Goal: Register for event/course

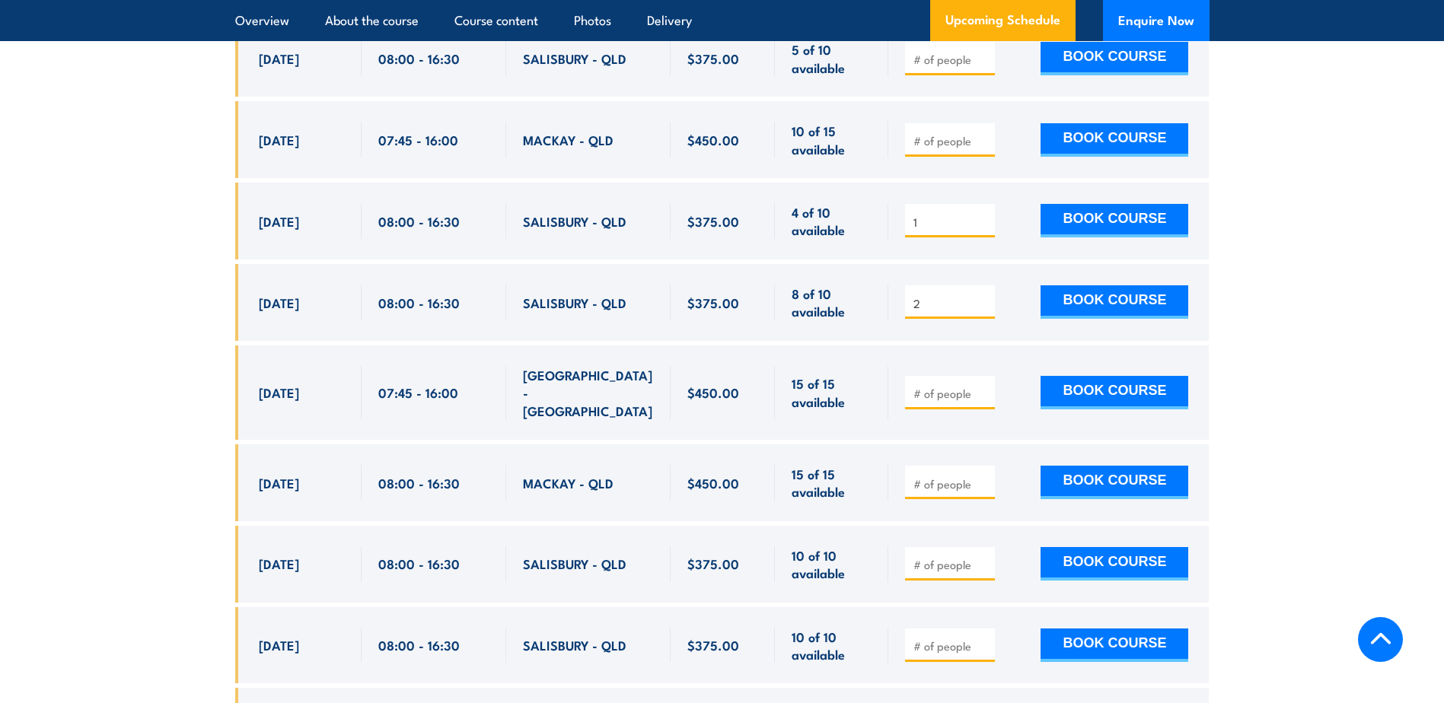
scroll to position [3000, 0]
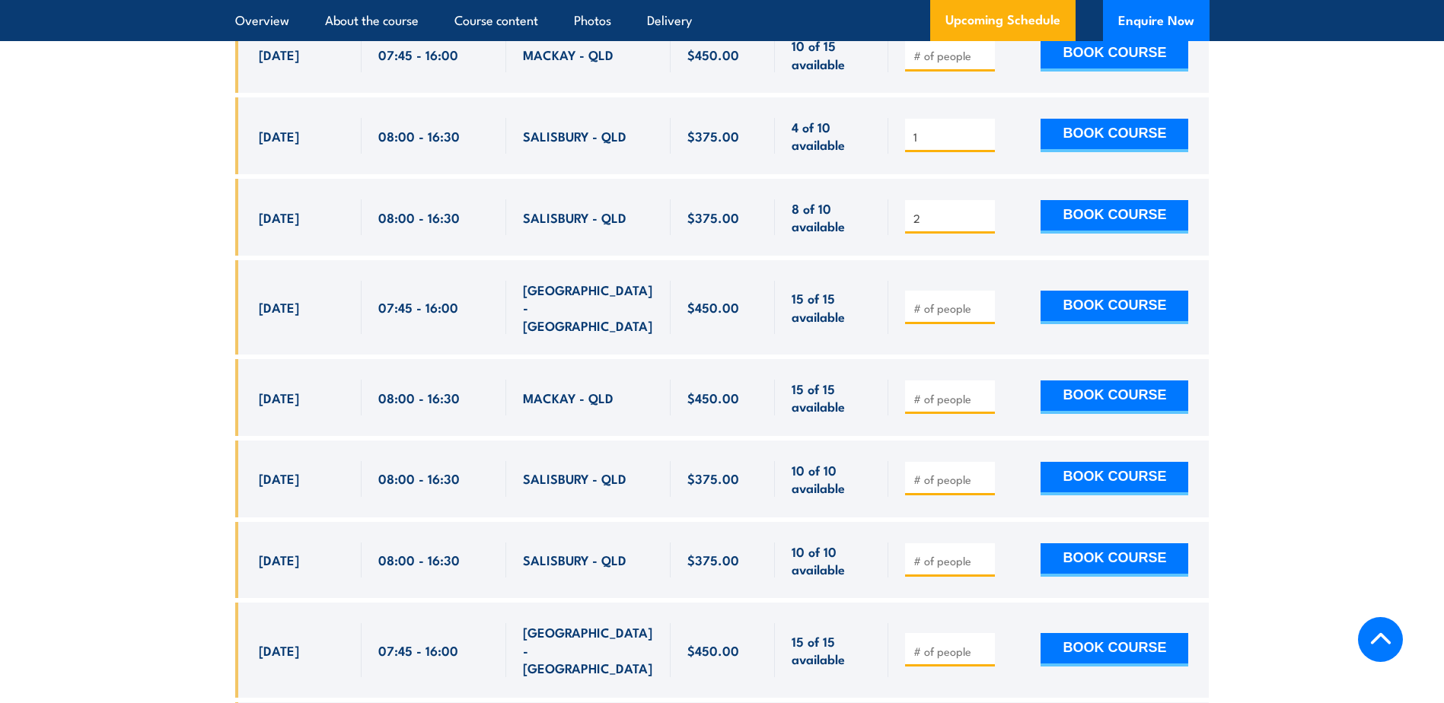
click at [404, 469] on div "08:00 - 16:30" at bounding box center [433, 479] width 111 height 36
drag, startPoint x: 404, startPoint y: 457, endPoint x: 365, endPoint y: 457, distance: 38.8
click at [371, 457] on div "08:00 - 16:30" at bounding box center [434, 479] width 145 height 77
drag, startPoint x: 365, startPoint y: 457, endPoint x: 324, endPoint y: 458, distance: 41.1
click at [299, 470] on span "[DATE]" at bounding box center [279, 479] width 40 height 18
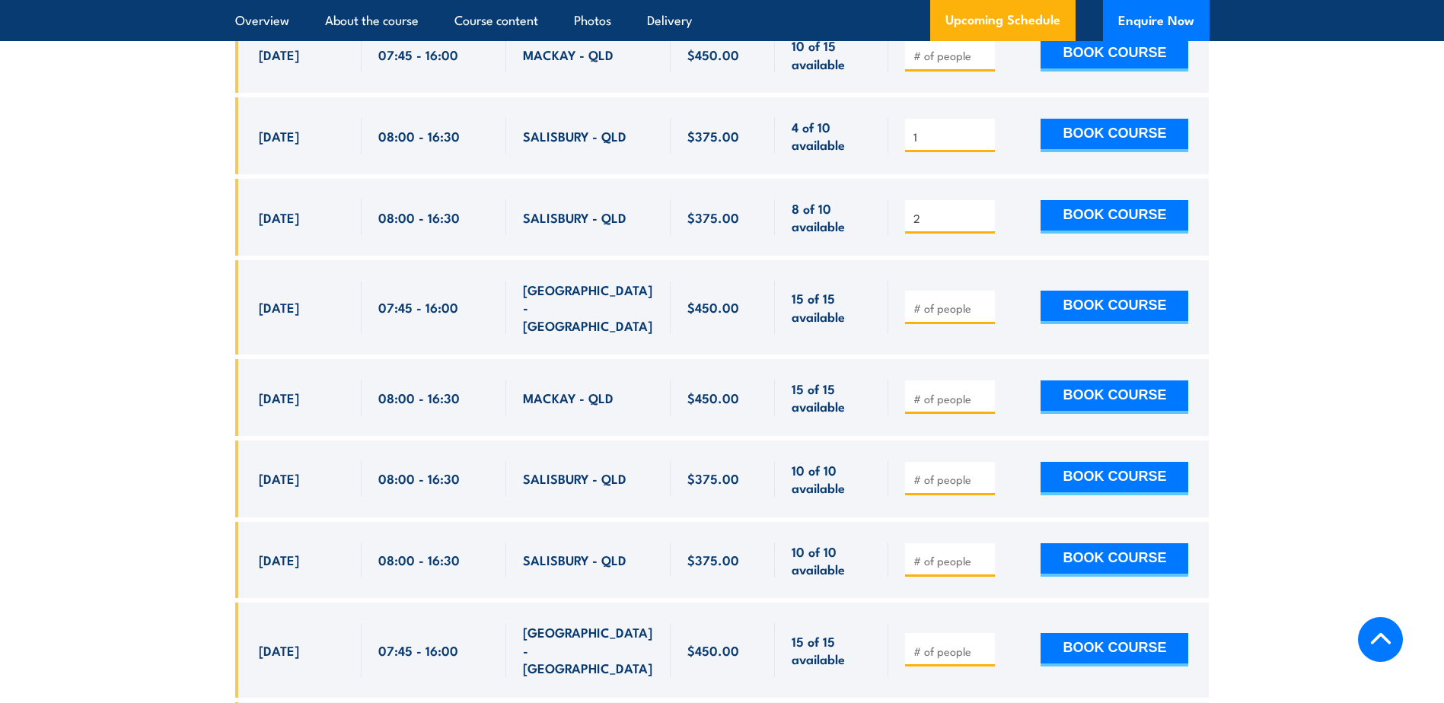
click at [299, 470] on span "[DATE]" at bounding box center [279, 479] width 40 height 18
drag, startPoint x: 324, startPoint y: 458, endPoint x: 370, endPoint y: 462, distance: 45.8
click at [370, 462] on div "08:00 - 16:30" at bounding box center [434, 479] width 145 height 77
drag, startPoint x: 418, startPoint y: 460, endPoint x: 575, endPoint y: 460, distance: 156.8
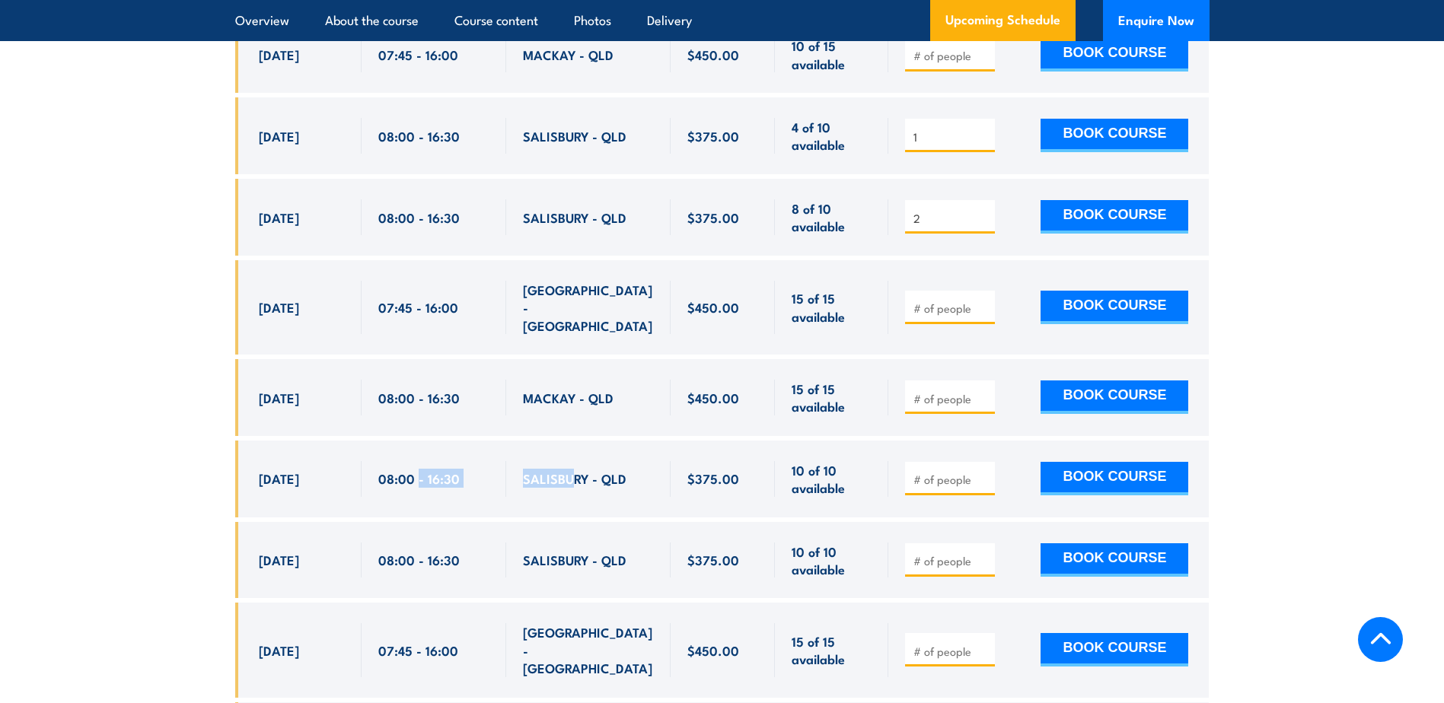
click at [575, 460] on div "[DATE] 08:00 - 08:00" at bounding box center [722, 479] width 974 height 77
click at [576, 470] on span "SALISBURY - QLD" at bounding box center [575, 479] width 104 height 18
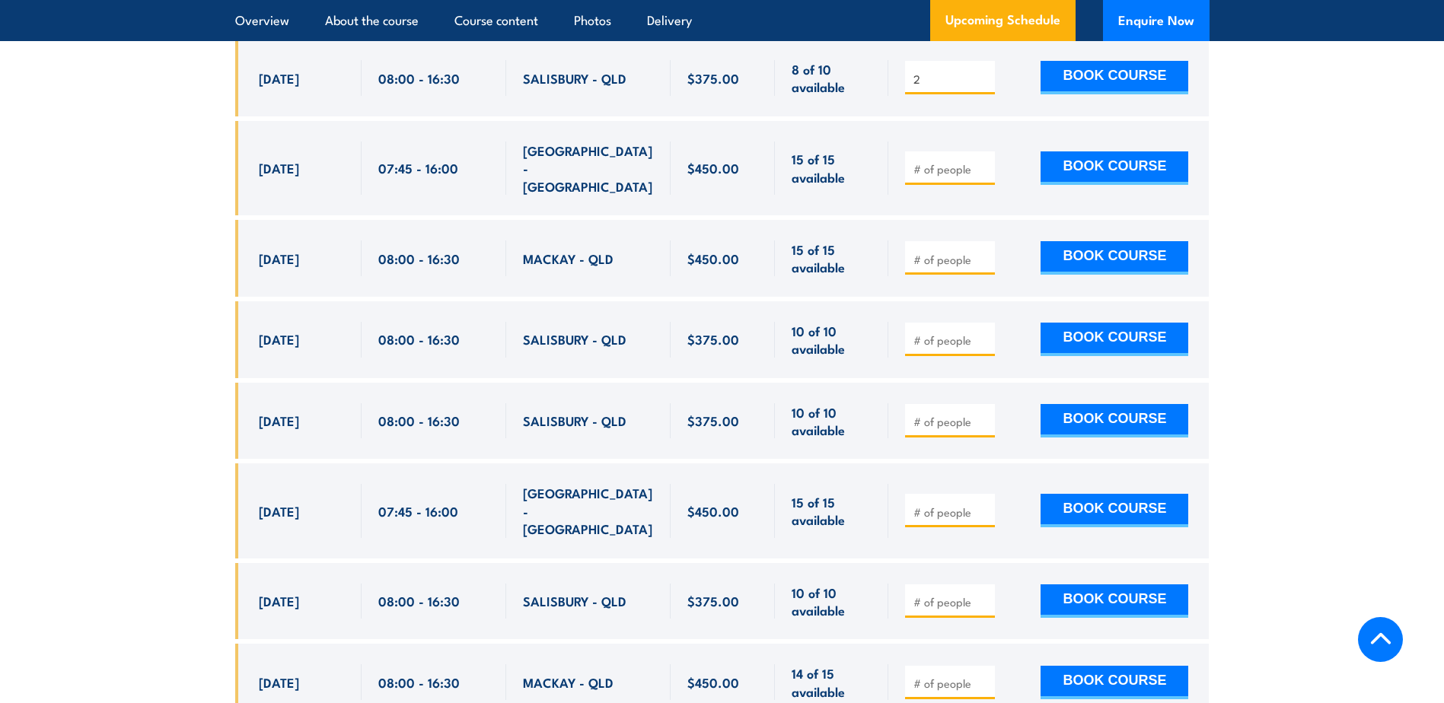
scroll to position [3152, 0]
